Goal: Complete application form

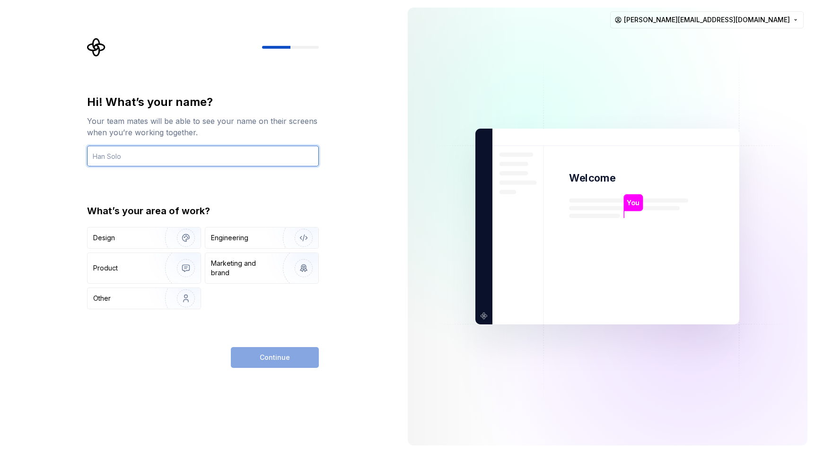
click at [138, 156] on input "text" at bounding box center [203, 156] width 232 height 21
type input "[PERSON_NAME]"
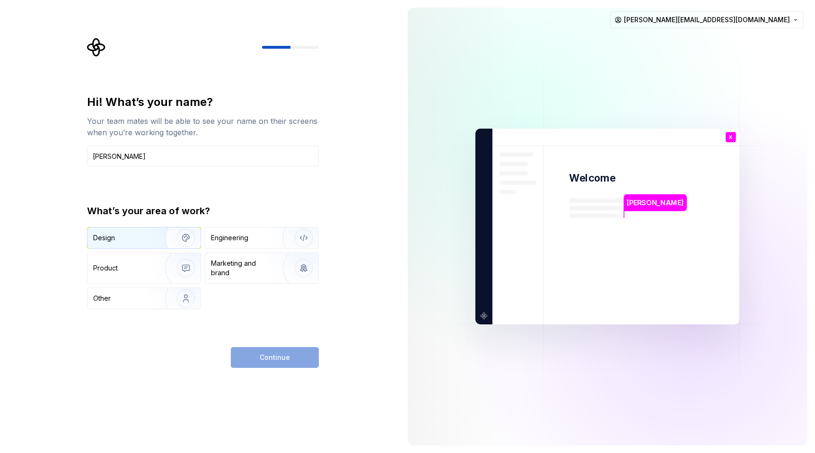
click at [147, 238] on div "Design" at bounding box center [123, 237] width 60 height 9
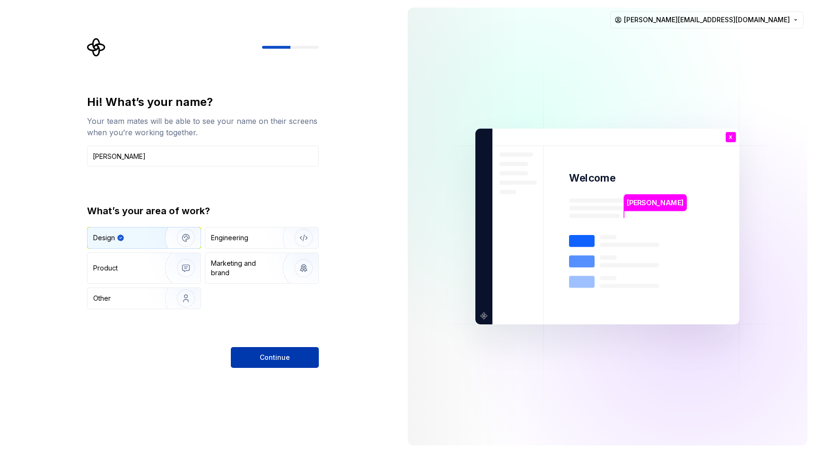
click at [259, 359] on button "Continue" at bounding box center [275, 357] width 88 height 21
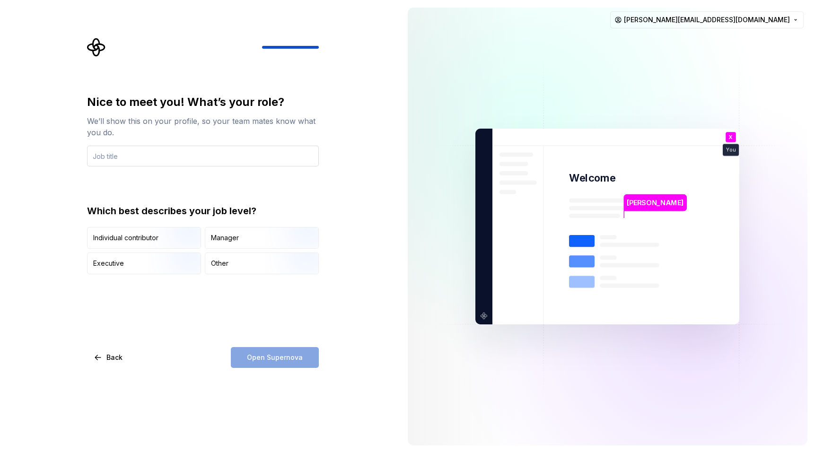
click at [138, 159] on input "text" at bounding box center [203, 156] width 232 height 21
type input "DS manager"
click at [226, 320] on div "Nice to meet you! What’s your role? We’ll show this on your profile, so your te…" at bounding box center [203, 232] width 232 height 274
click at [228, 263] on div "Other" at bounding box center [220, 263] width 18 height 9
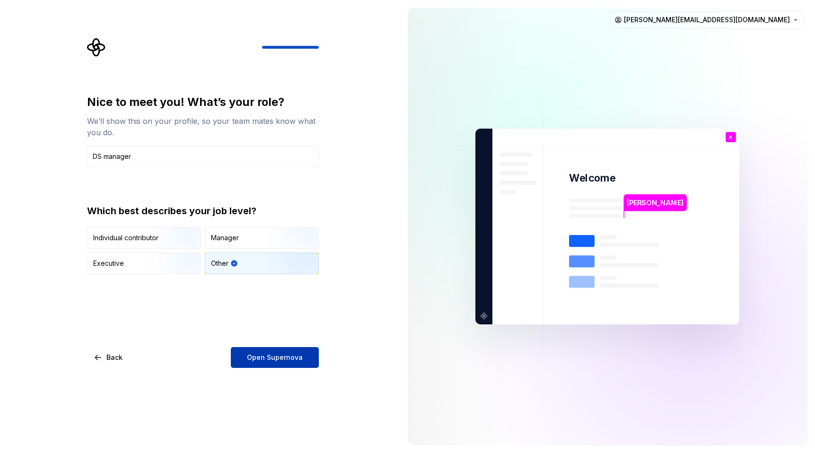
click at [268, 355] on span "Open Supernova" at bounding box center [275, 357] width 56 height 9
